Goal: Task Accomplishment & Management: Complete application form

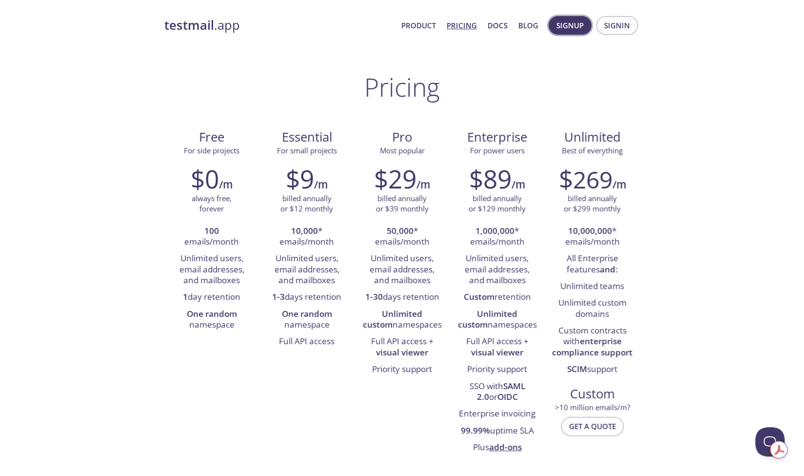
click at [571, 26] on span "Signup" at bounding box center [570, 25] width 27 height 13
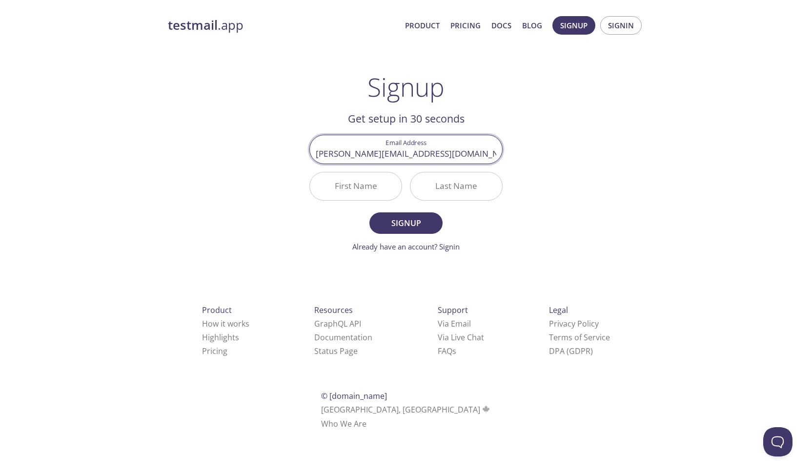
type input "[PERSON_NAME][EMAIL_ADDRESS][DOMAIN_NAME]"
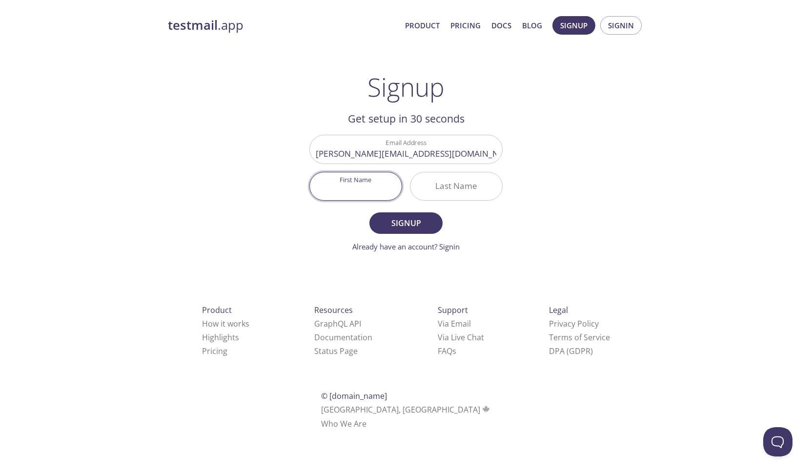
click at [351, 181] on input "First Name" at bounding box center [356, 186] width 92 height 28
type input "[PERSON_NAME]"
drag, startPoint x: 412, startPoint y: 227, endPoint x: 399, endPoint y: 225, distance: 13.3
click at [399, 225] on span "Signup" at bounding box center [406, 223] width 52 height 14
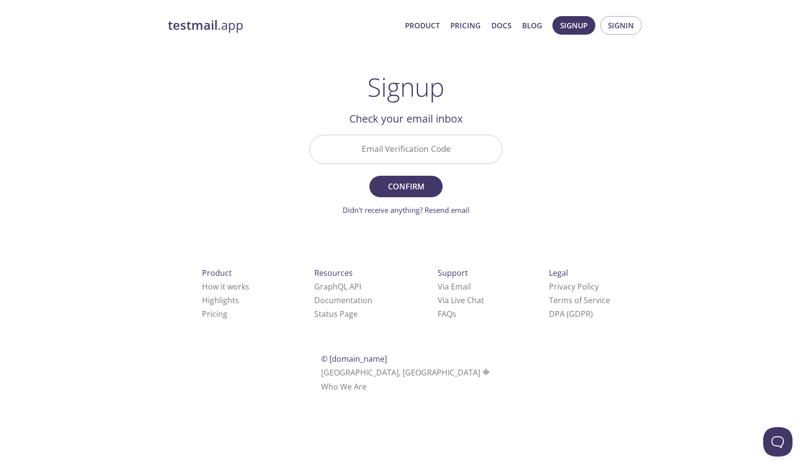
click at [443, 150] on input "Email Verification Code" at bounding box center [406, 149] width 192 height 28
paste input "VWW67KA"
type input "VWW67KA"
click at [399, 185] on span "Confirm" at bounding box center [406, 187] width 52 height 14
